Goal: Task Accomplishment & Management: Manage account settings

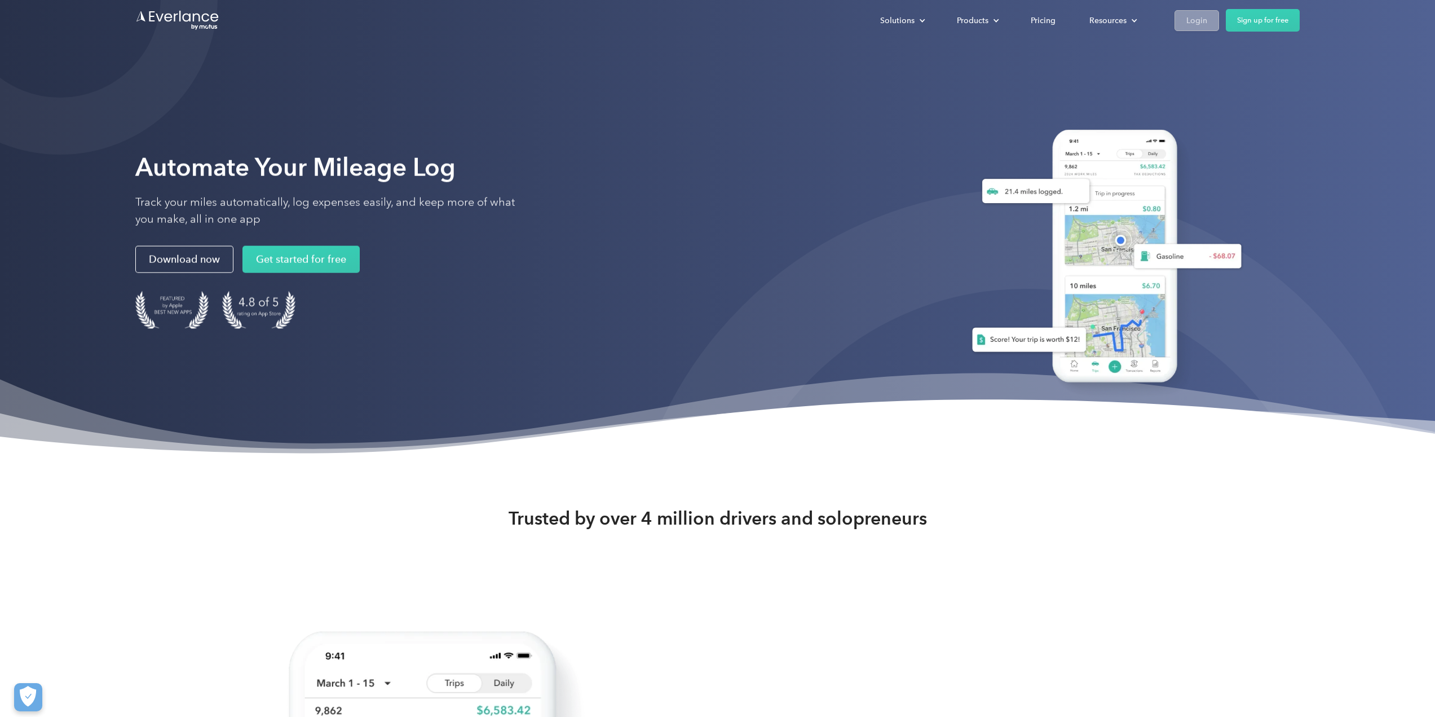
click at [1209, 20] on link "Login" at bounding box center [1197, 20] width 45 height 21
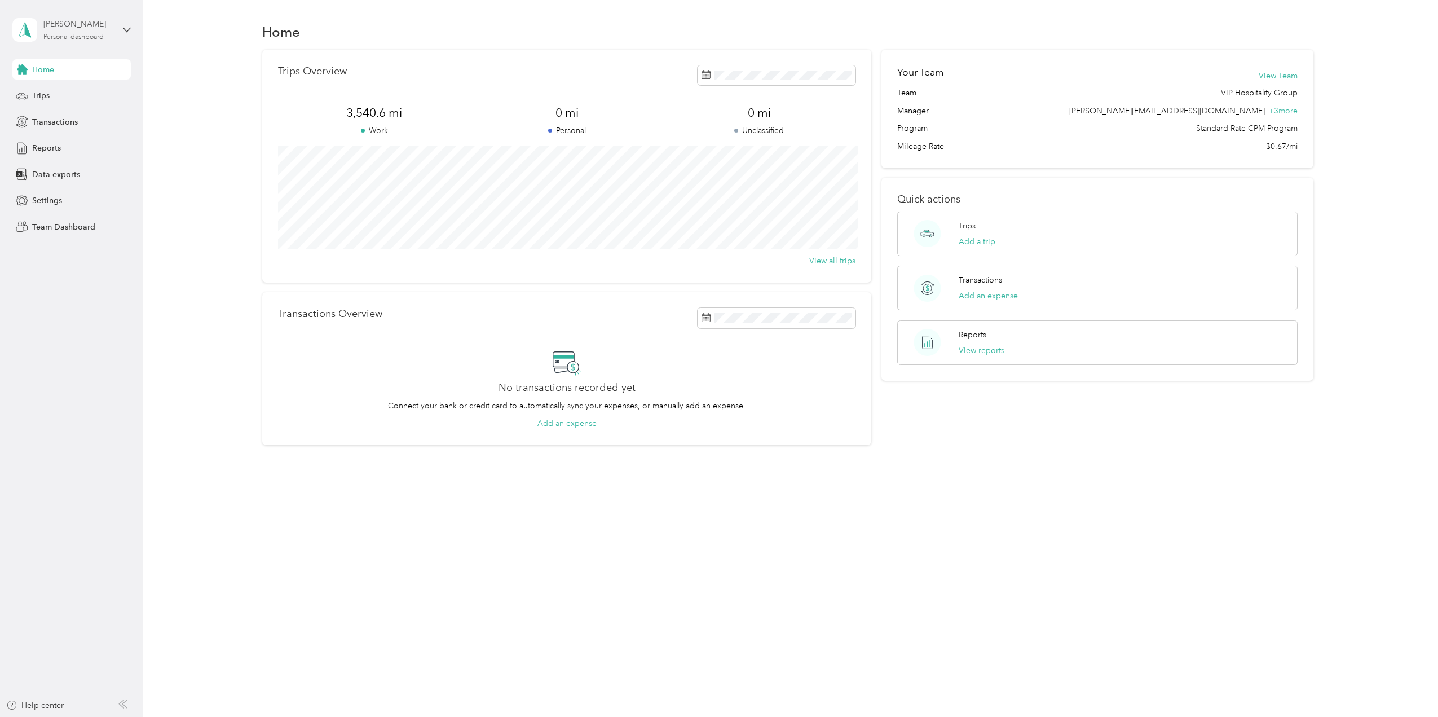
click at [93, 32] on div "[PERSON_NAME] Personal dashboard" at bounding box center [78, 29] width 70 height 23
click at [90, 95] on div "Team dashboard" at bounding box center [162, 93] width 285 height 20
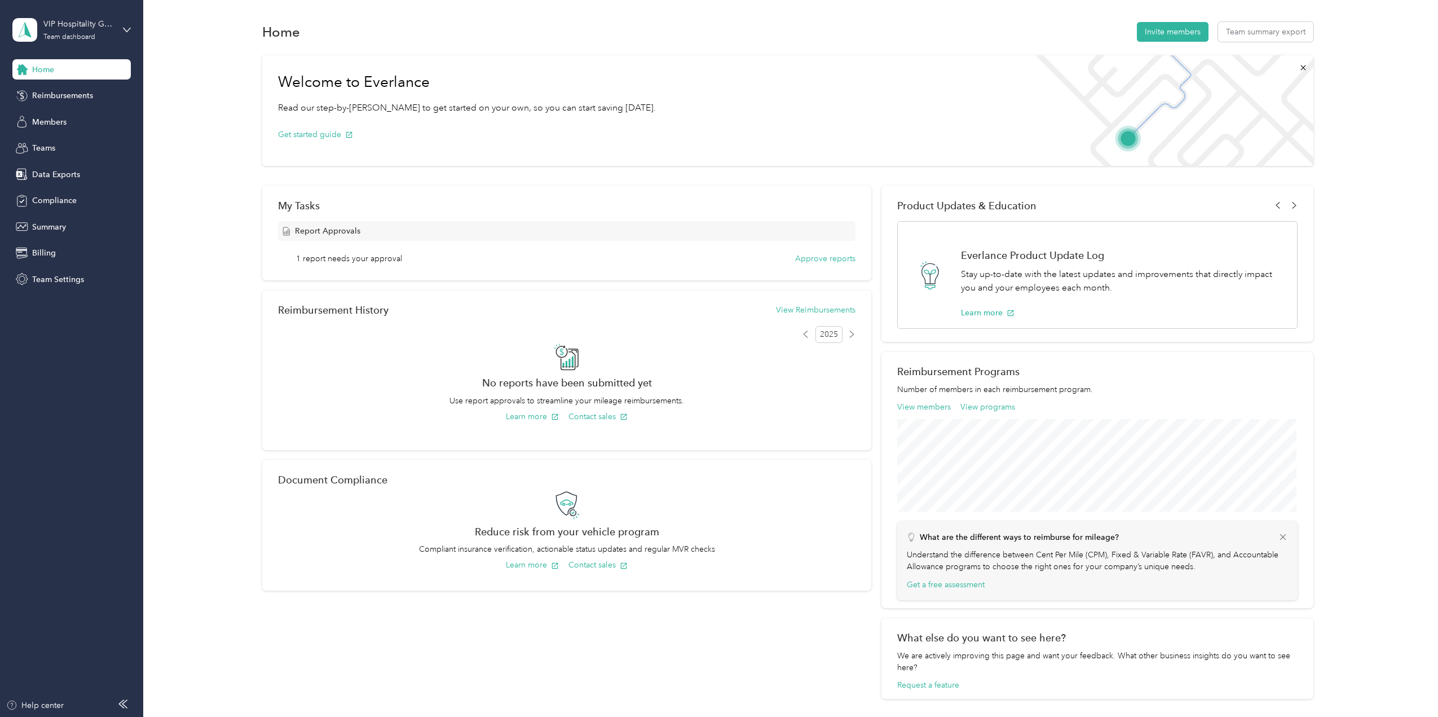
click at [407, 262] on div "1 report needs your approval Approve reports" at bounding box center [576, 259] width 560 height 12
click at [327, 232] on span "Report Approvals" at bounding box center [327, 231] width 65 height 12
click at [446, 255] on div "1 report needs your approval Approve reports" at bounding box center [576, 259] width 560 height 12
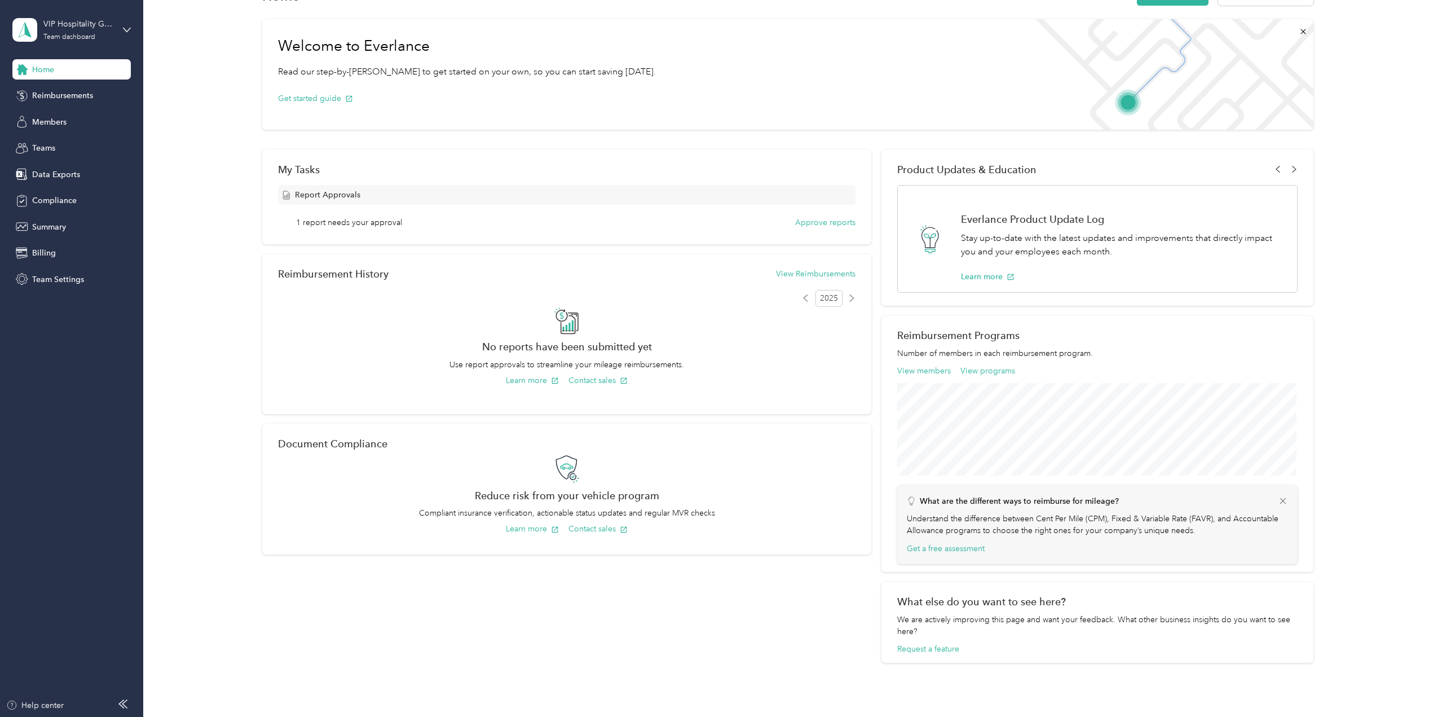
scroll to position [56, 0]
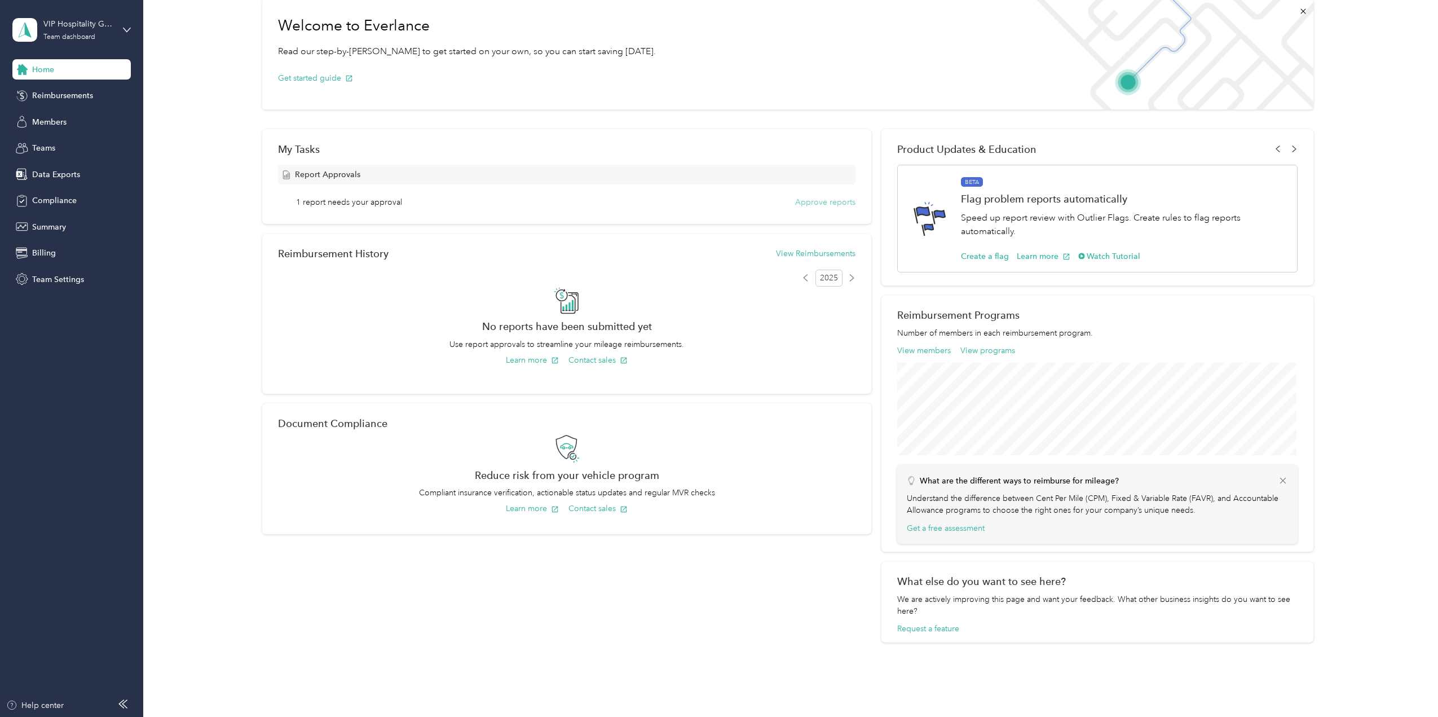
click at [810, 205] on button "Approve reports" at bounding box center [825, 202] width 60 height 12
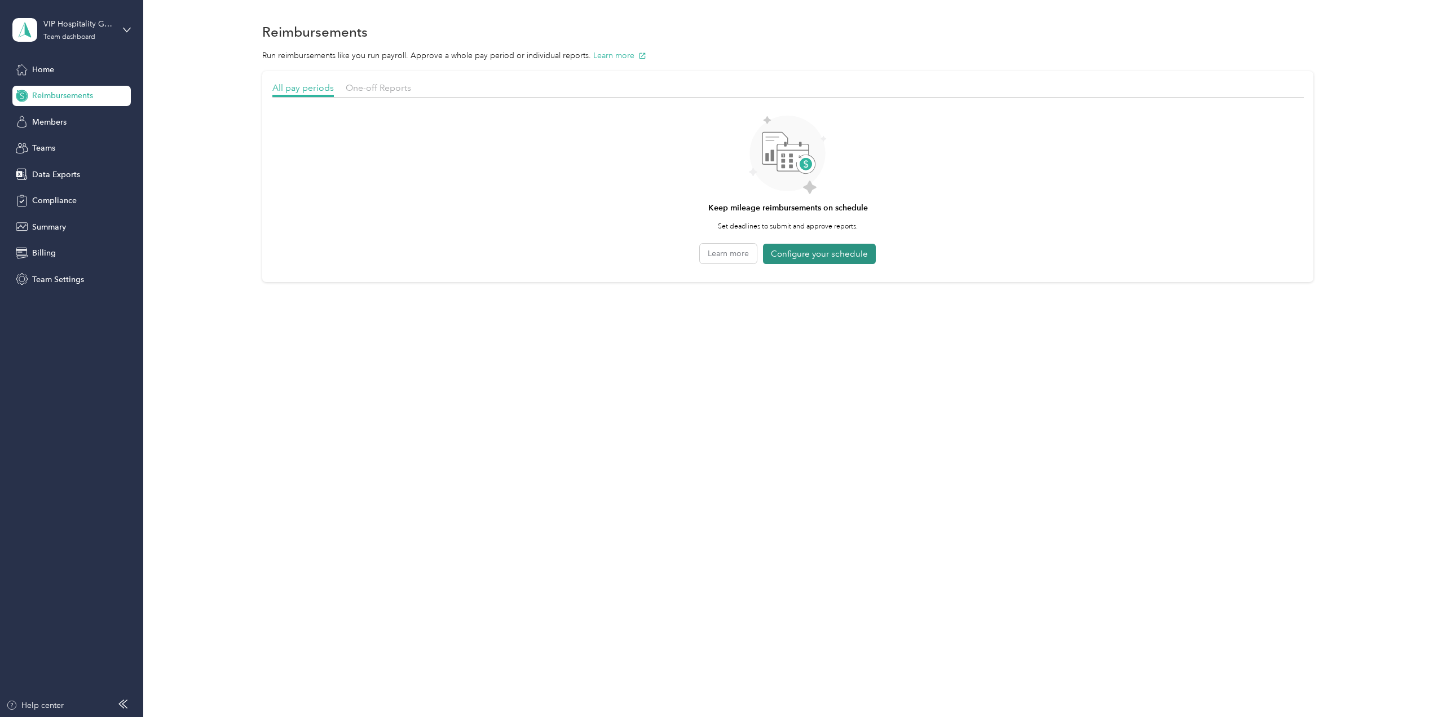
click at [829, 257] on button "Configure your schedule" at bounding box center [819, 254] width 113 height 21
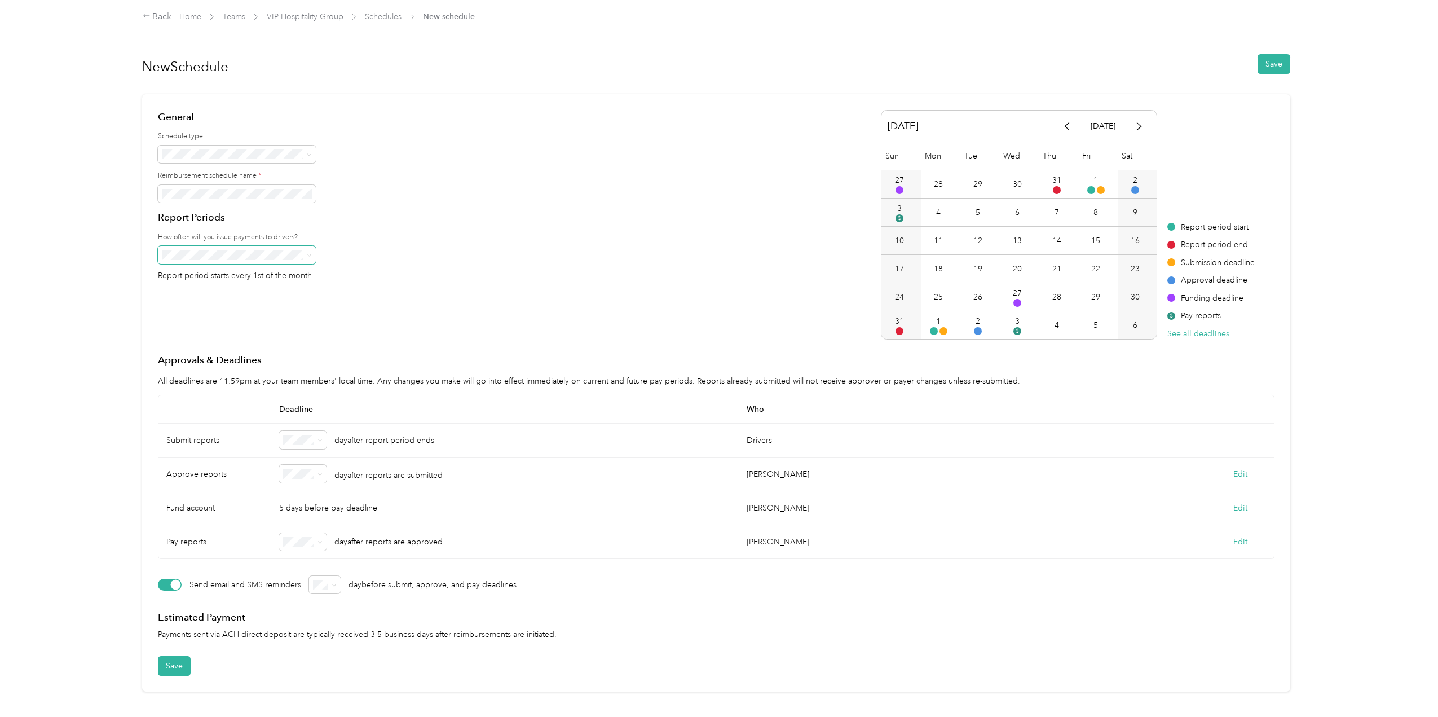
click at [306, 249] on span at bounding box center [237, 255] width 158 height 18
click at [311, 259] on span at bounding box center [237, 255] width 158 height 18
click at [251, 354] on li "Biweekly alternate" at bounding box center [237, 349] width 158 height 20
click at [267, 117] on h4 "General" at bounding box center [251, 117] width 187 height 14
click at [192, 16] on link "Home" at bounding box center [190, 17] width 22 height 10
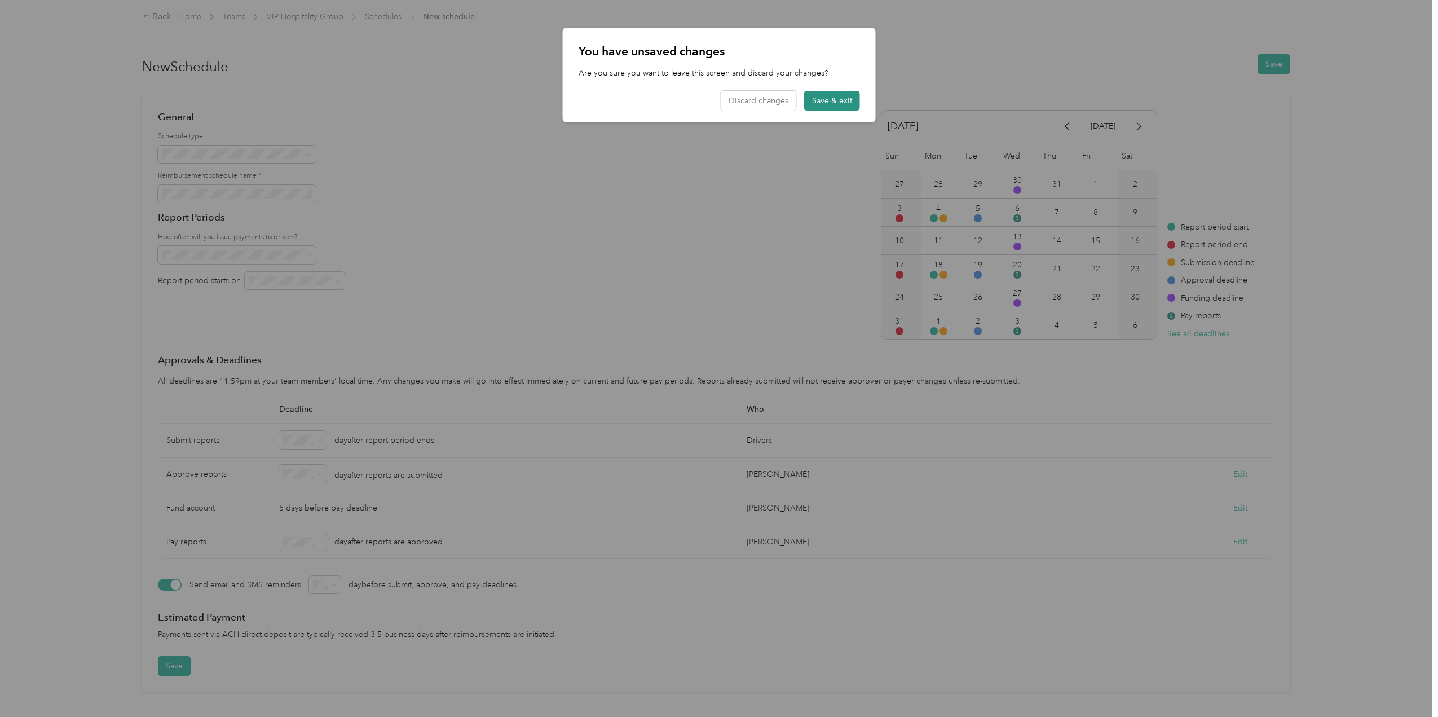
click at [830, 104] on button "Save & exit" at bounding box center [832, 101] width 56 height 20
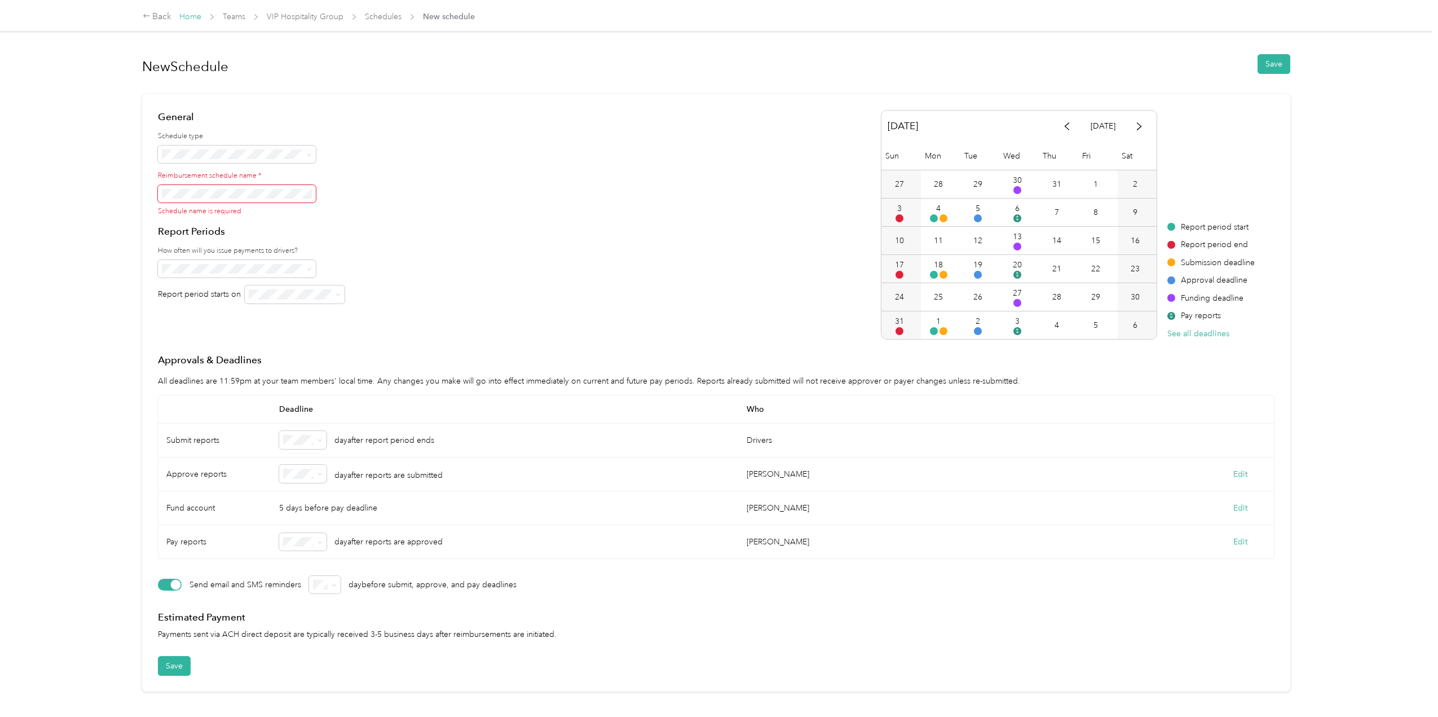
click at [184, 19] on link "Home" at bounding box center [190, 17] width 22 height 10
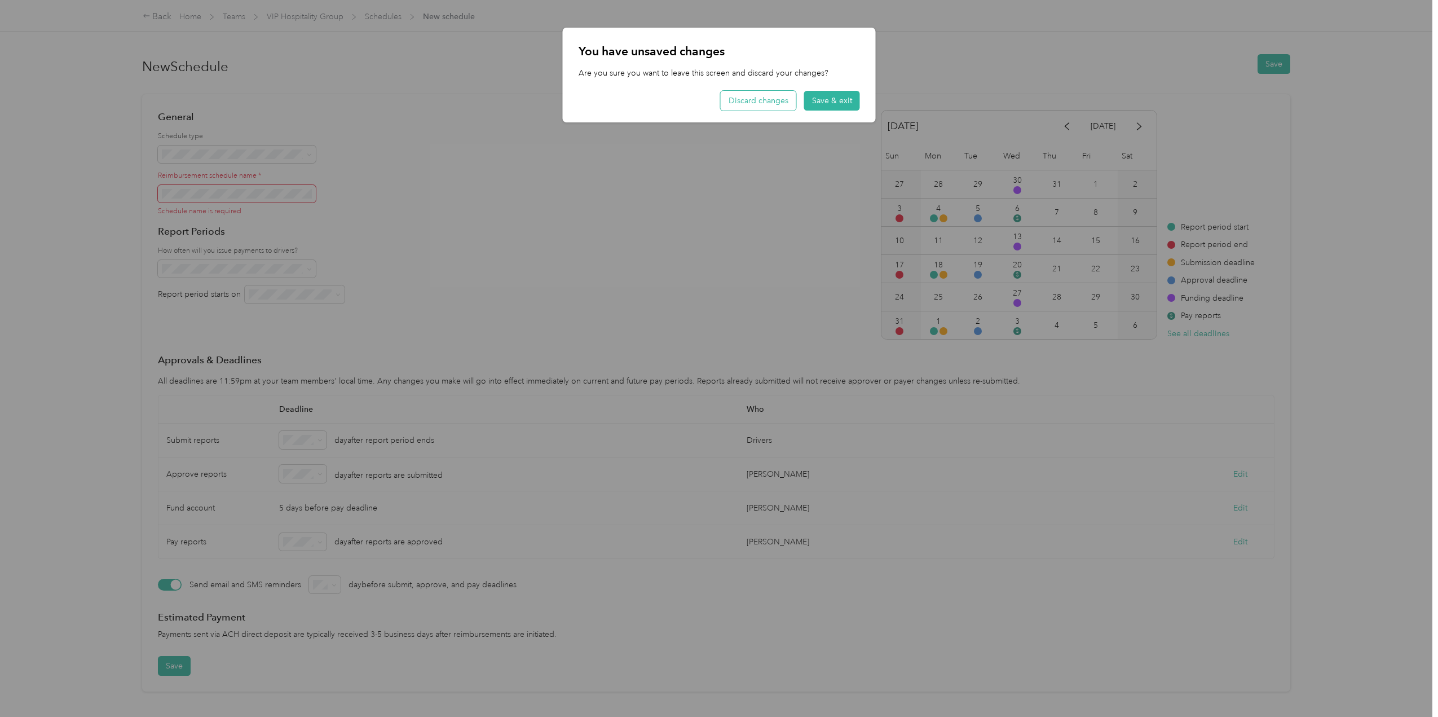
click at [770, 105] on button "Discard changes" at bounding box center [759, 101] width 76 height 20
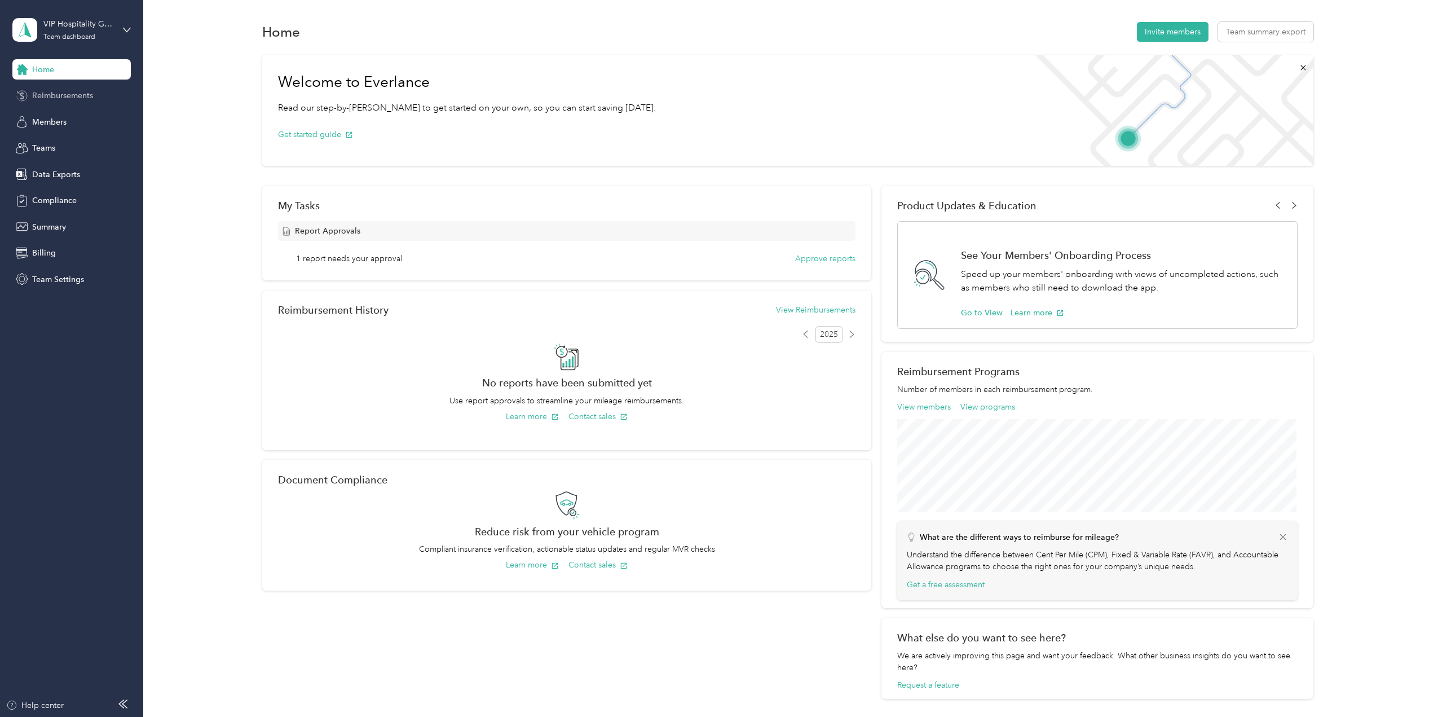
click at [70, 100] on span "Reimbursements" at bounding box center [62, 96] width 61 height 12
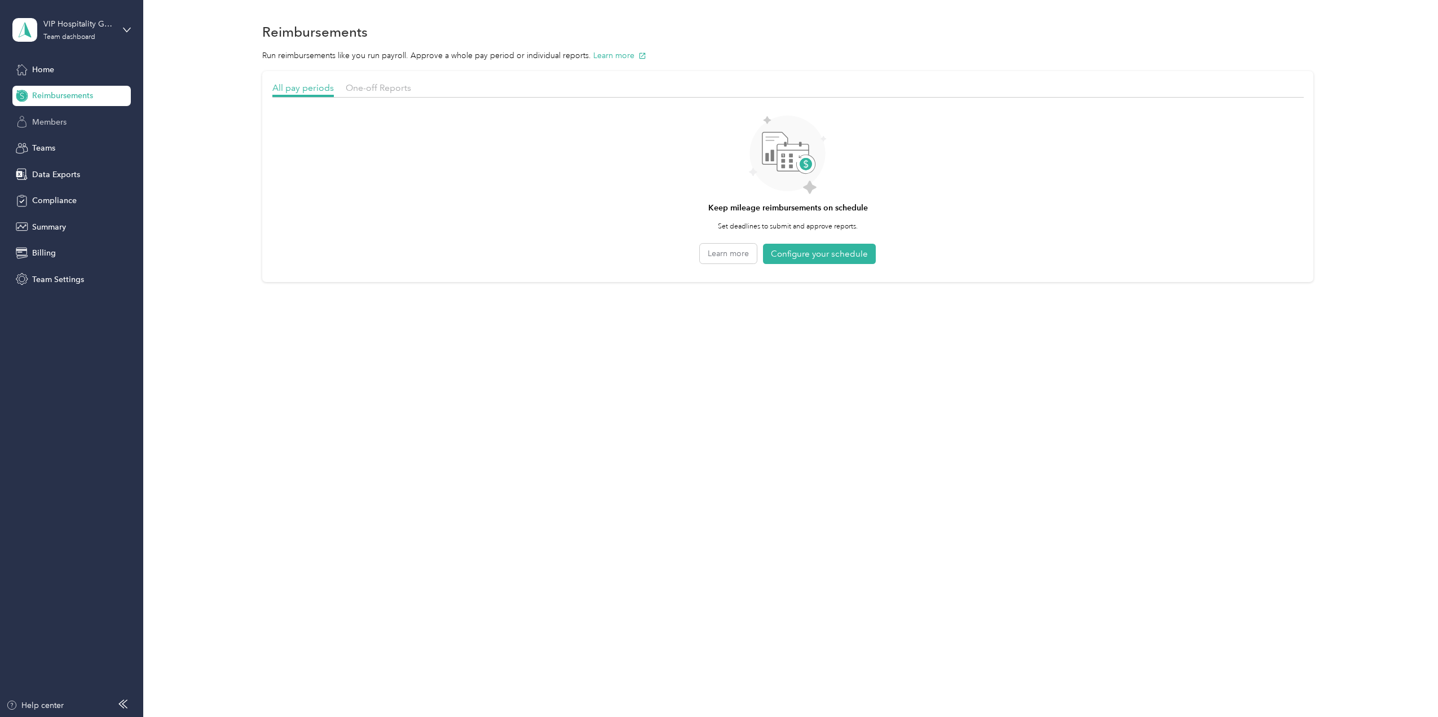
click at [40, 126] on span "Members" at bounding box center [49, 122] width 34 height 12
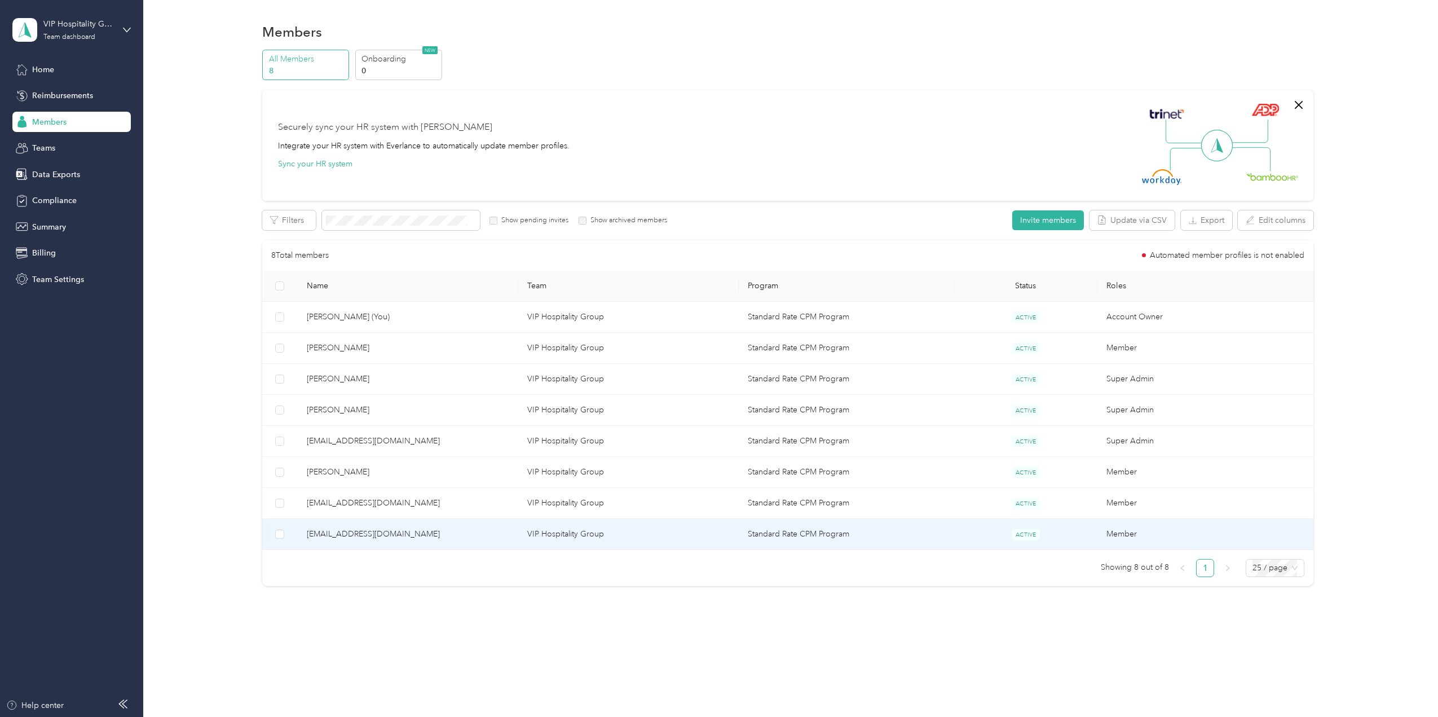
click at [343, 535] on span "[EMAIL_ADDRESS][DOMAIN_NAME]" at bounding box center [408, 534] width 202 height 12
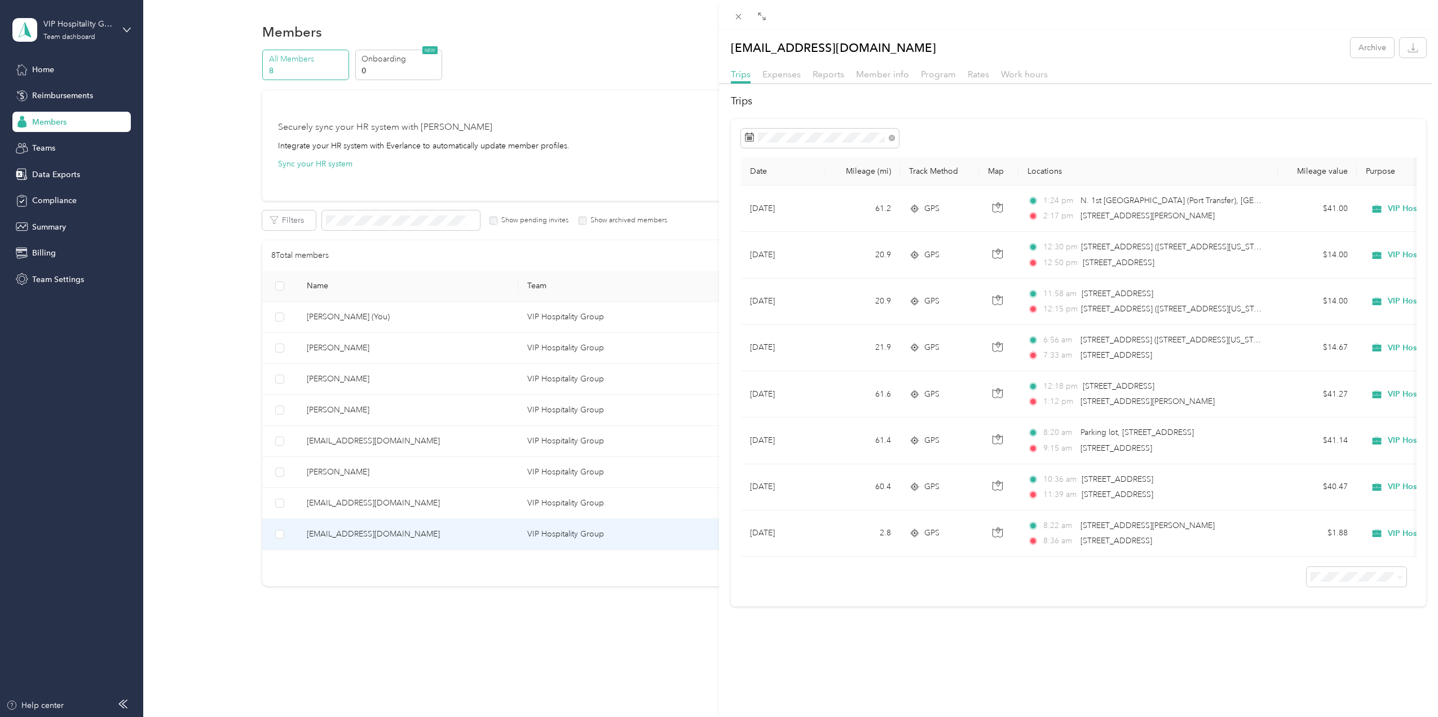
click at [56, 151] on div "[EMAIL_ADDRESS][DOMAIN_NAME] Archive Trips Expenses Reports Member info Program…" at bounding box center [719, 358] width 1438 height 717
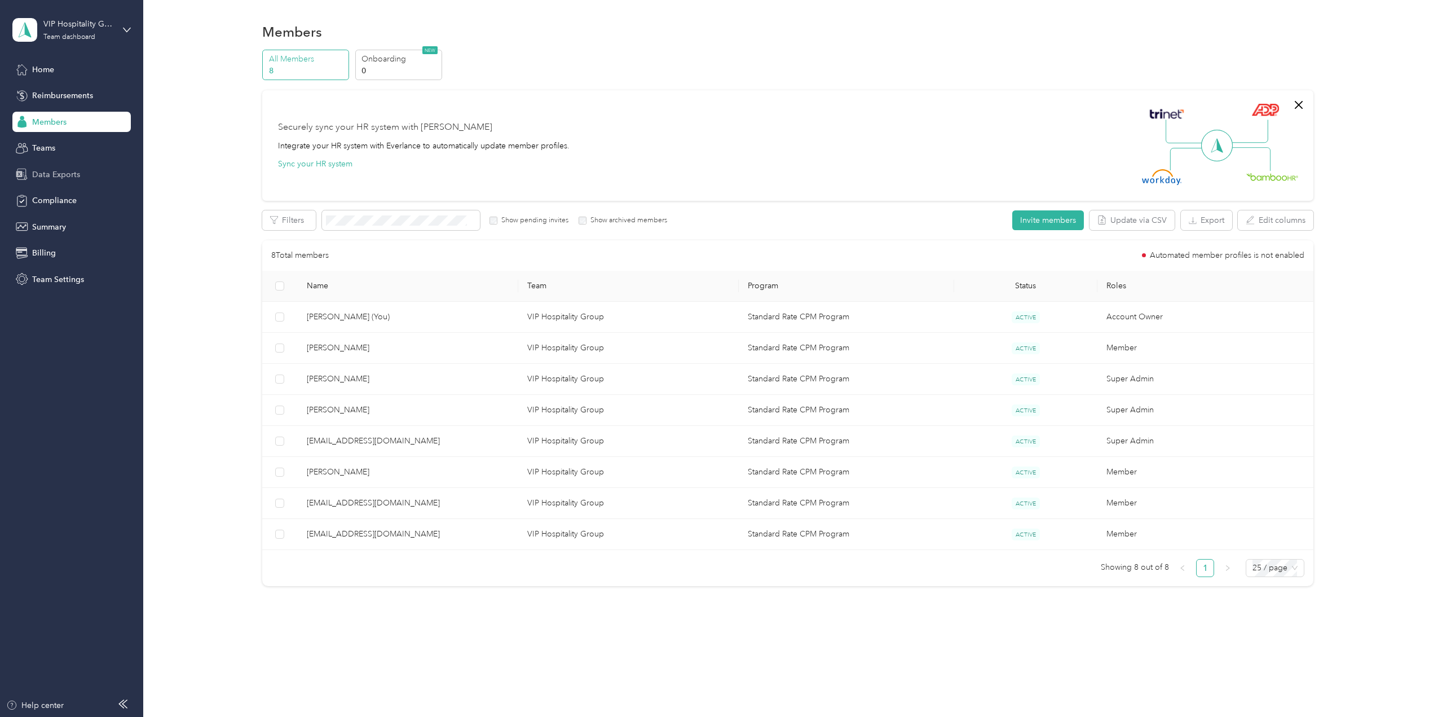
click at [46, 174] on span "Data Exports" at bounding box center [56, 175] width 48 height 12
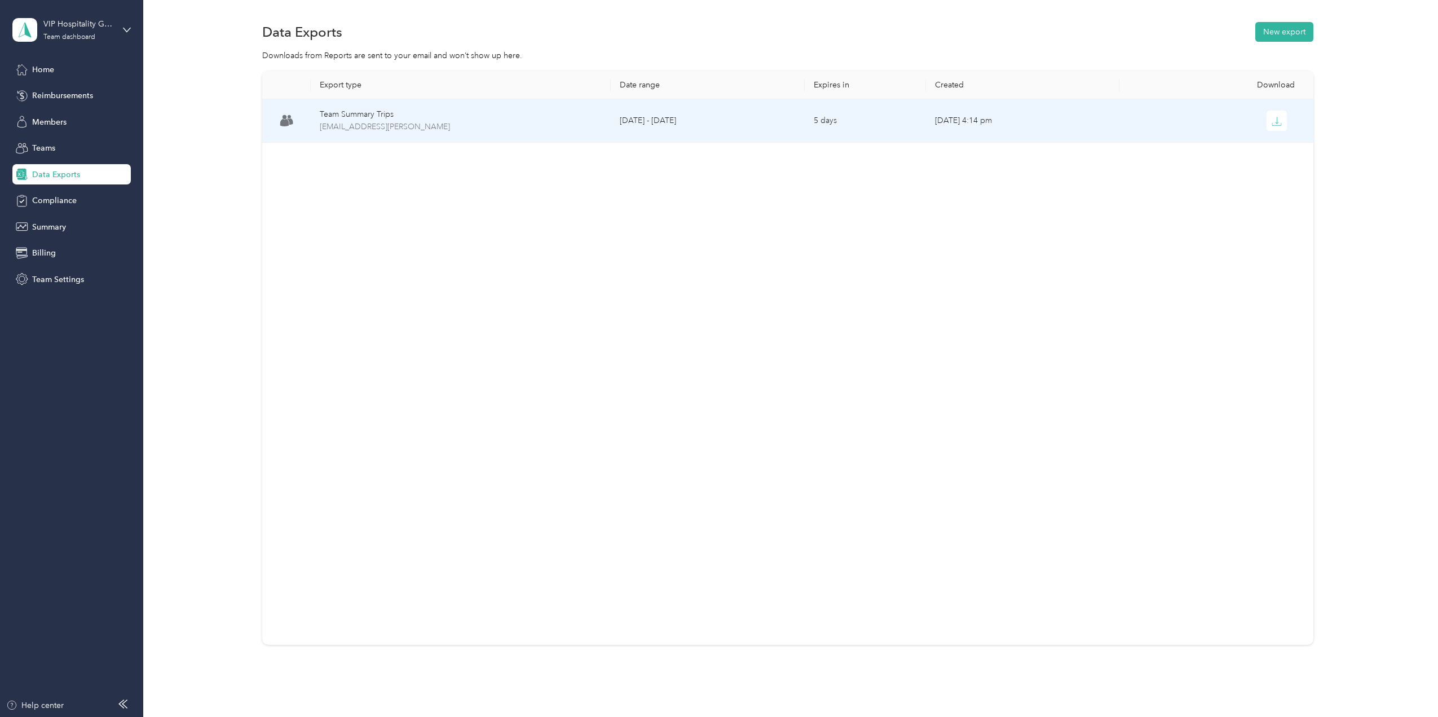
click at [409, 118] on div "Team Summary Trips" at bounding box center [461, 114] width 283 height 12
click at [413, 129] on span "[EMAIL_ADDRESS][PERSON_NAME]" at bounding box center [461, 127] width 283 height 12
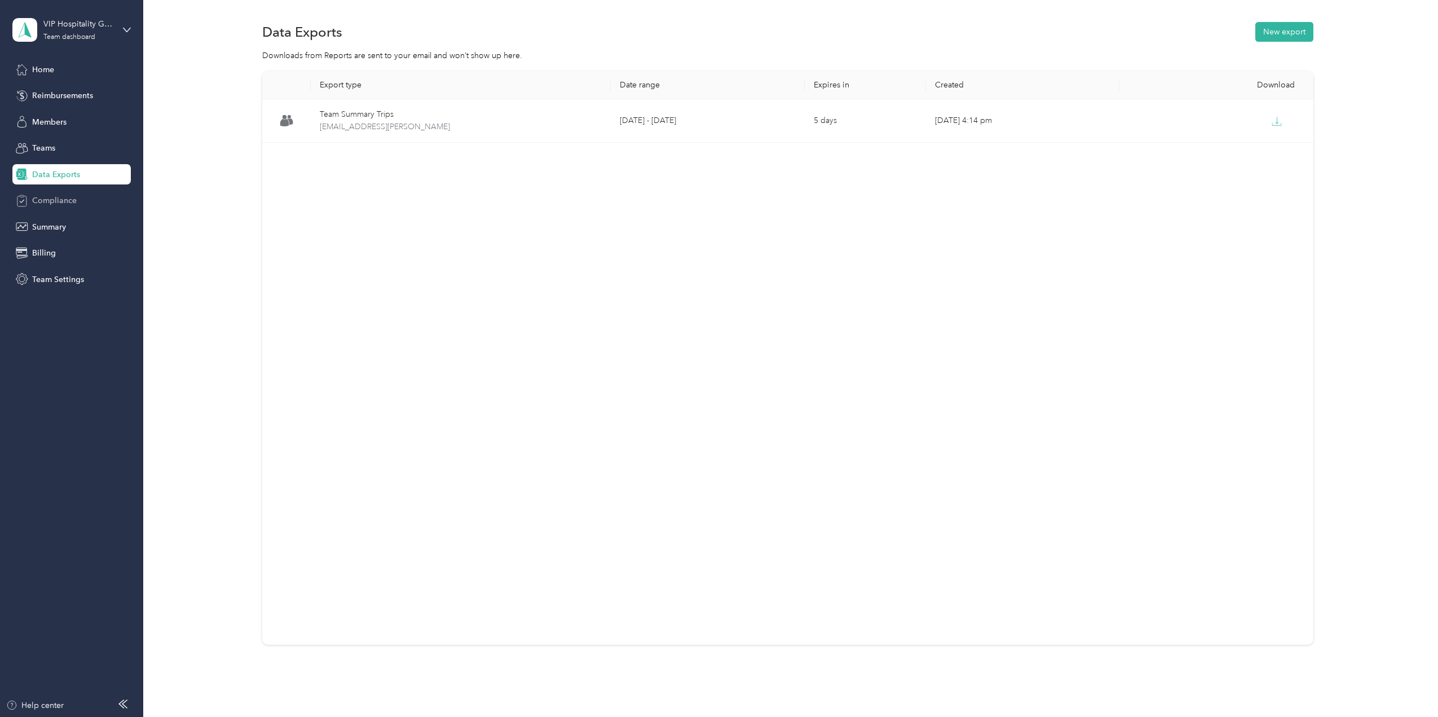
click at [65, 200] on span "Compliance" at bounding box center [54, 201] width 45 height 12
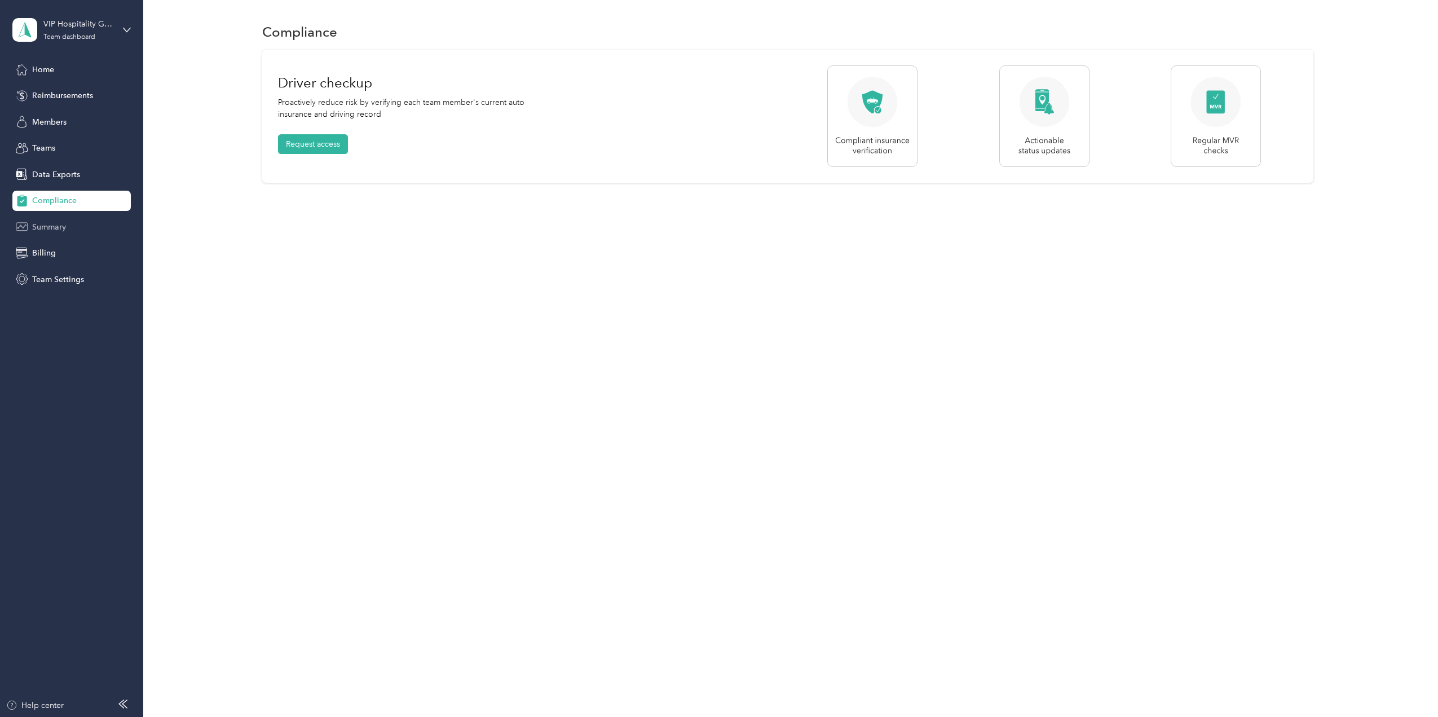
click at [61, 229] on span "Summary" at bounding box center [49, 227] width 34 height 12
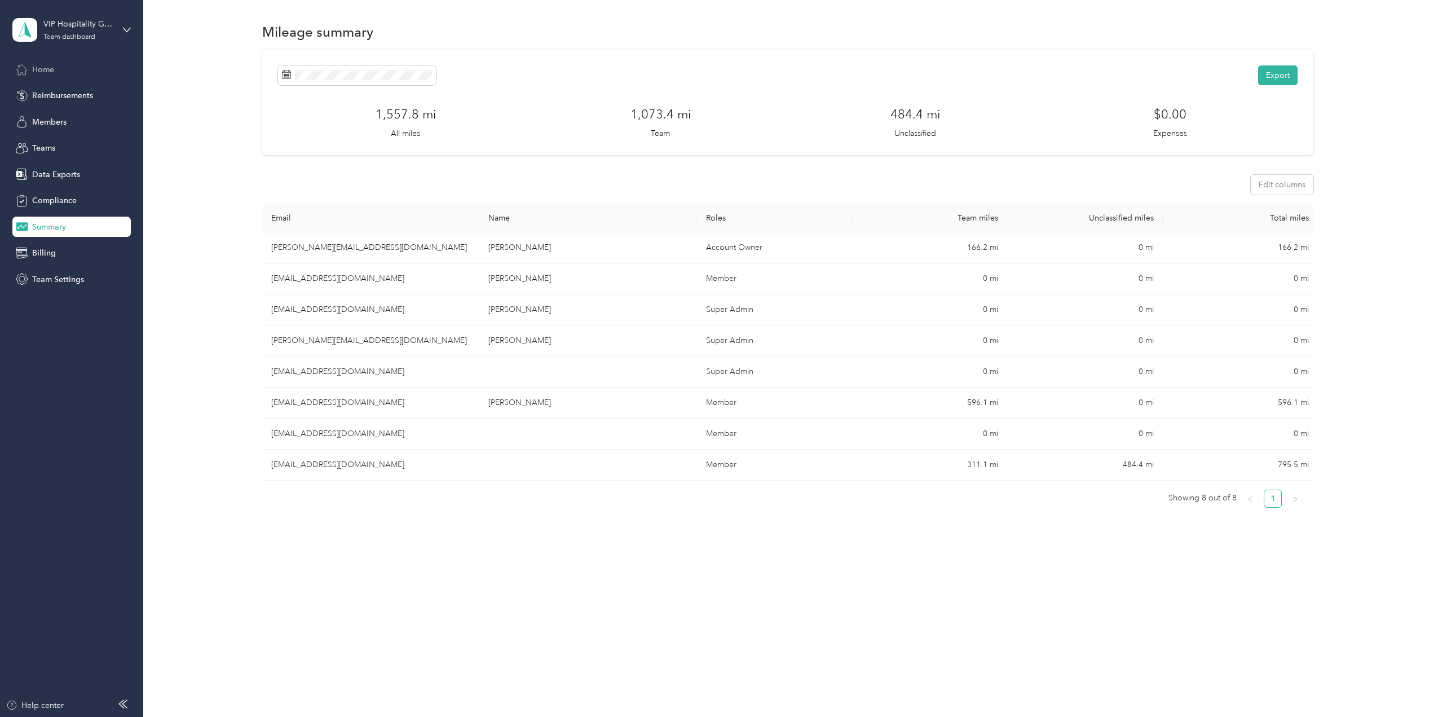
click at [58, 72] on div "Home" at bounding box center [71, 69] width 118 height 20
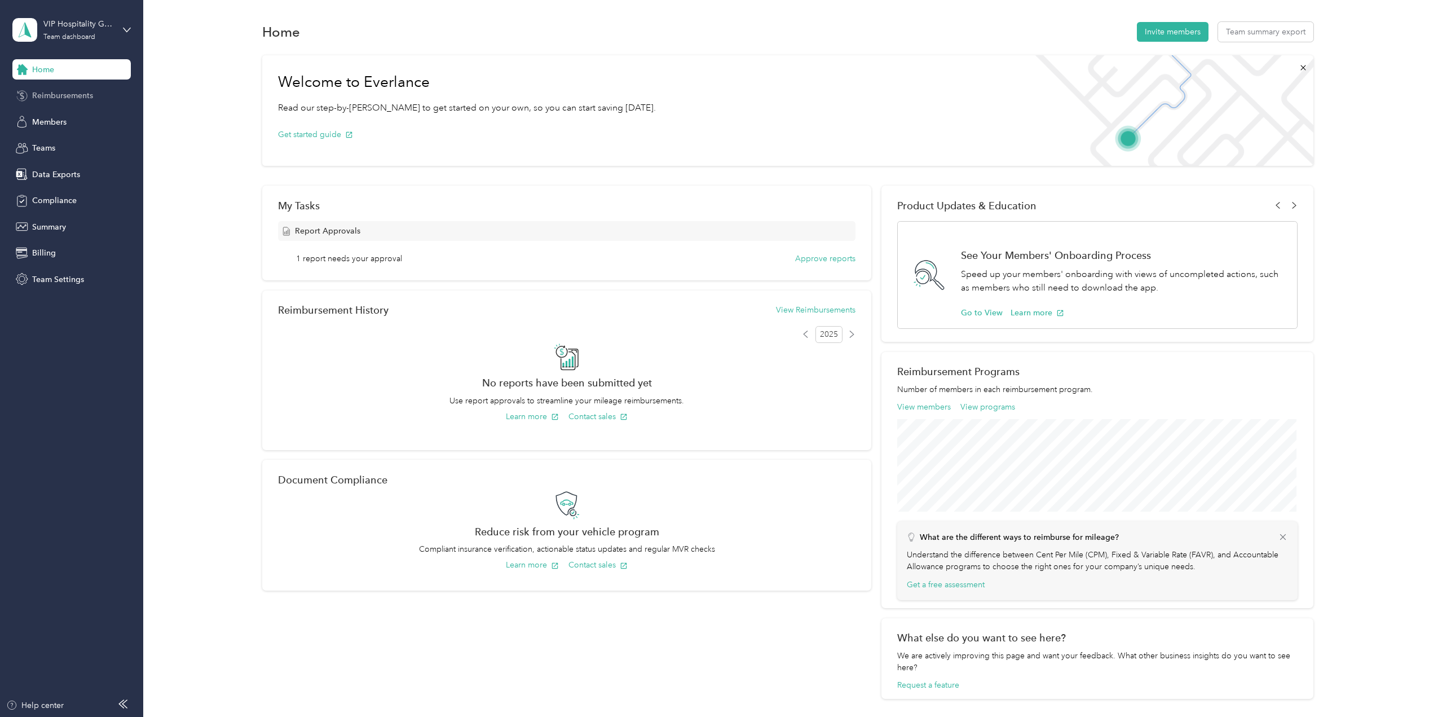
click at [47, 94] on span "Reimbursements" at bounding box center [62, 96] width 61 height 12
